Goal: Transaction & Acquisition: Purchase product/service

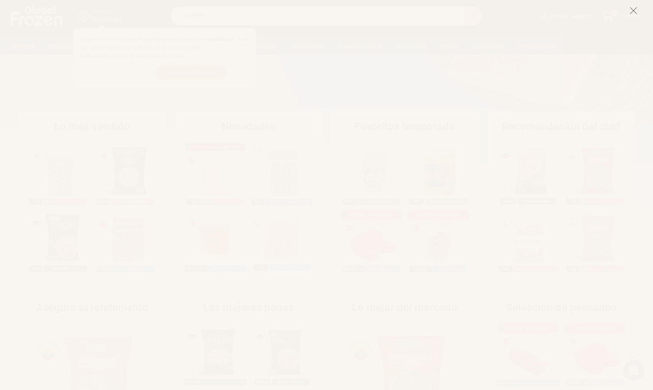
click at [633, 8] on icon at bounding box center [634, 11] width 8 height 8
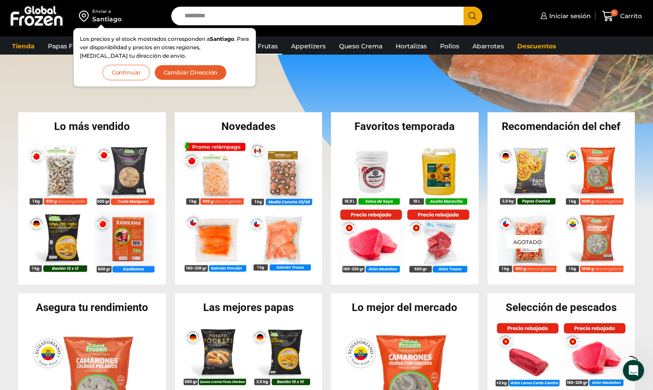
click at [265, 47] on link "Pulpa de Frutas" at bounding box center [252, 46] width 59 height 17
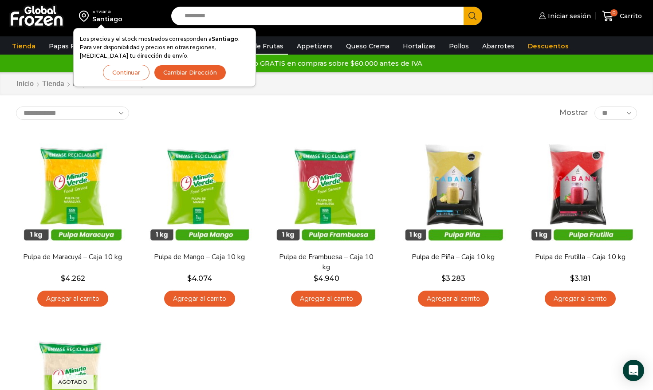
click at [127, 73] on button "Continuar" at bounding box center [126, 73] width 47 height 16
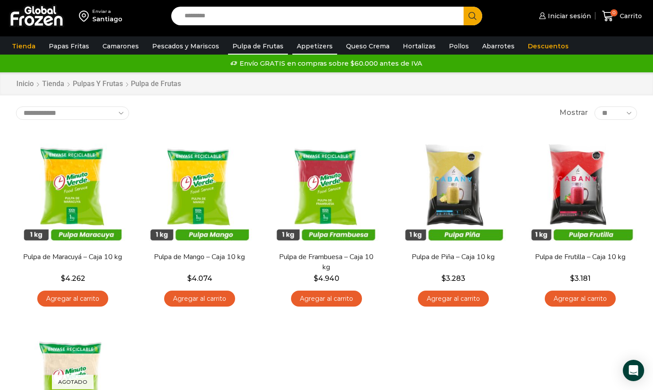
click at [306, 47] on link "Appetizers" at bounding box center [315, 46] width 45 height 17
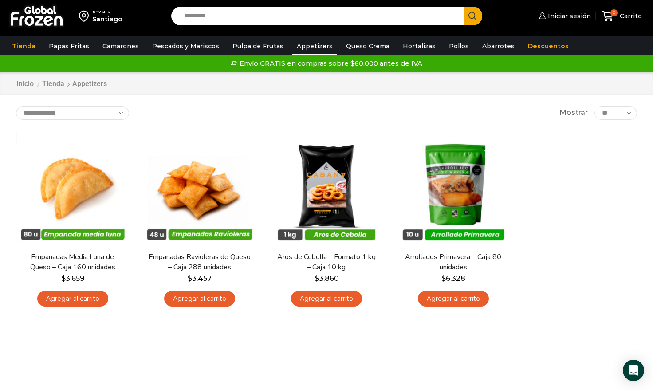
click at [222, 16] on input "Search input" at bounding box center [319, 16] width 279 height 19
click at [251, 44] on link "Pulpa de Frutas" at bounding box center [258, 46] width 60 height 17
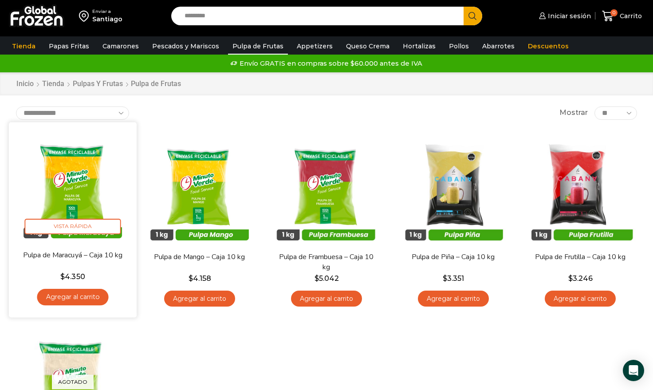
click at [78, 185] on img at bounding box center [73, 186] width 115 height 115
